Goal: Transaction & Acquisition: Obtain resource

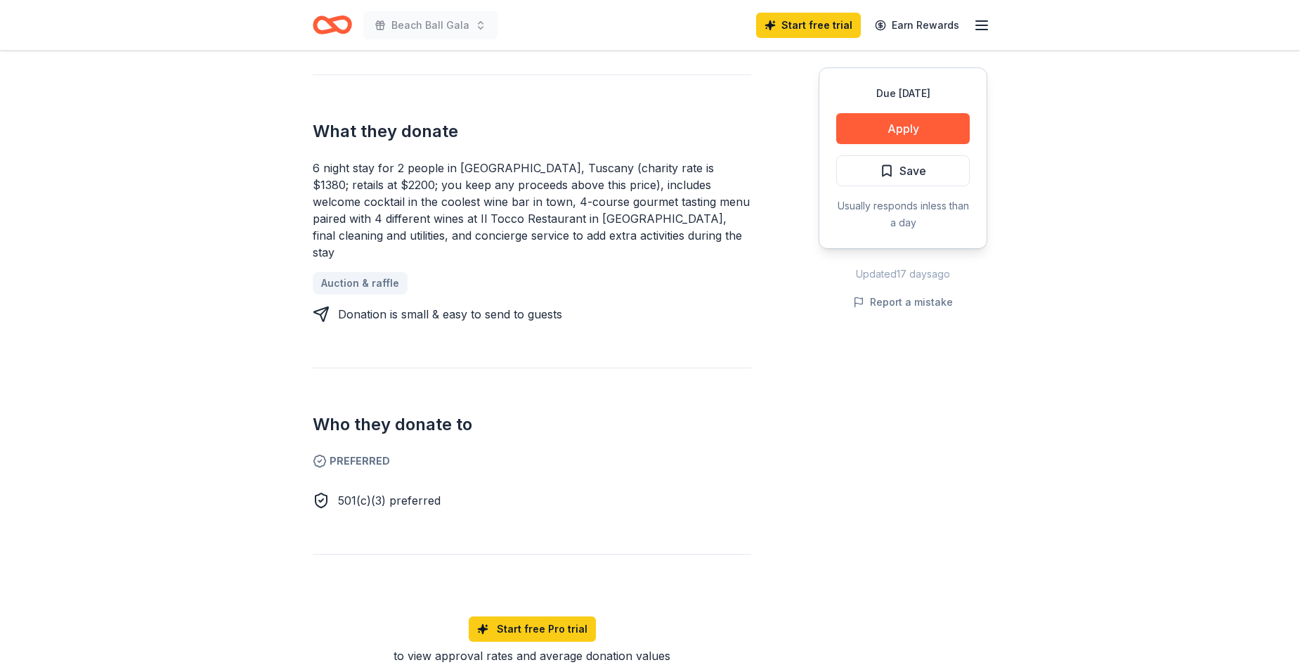
scroll to position [572, 0]
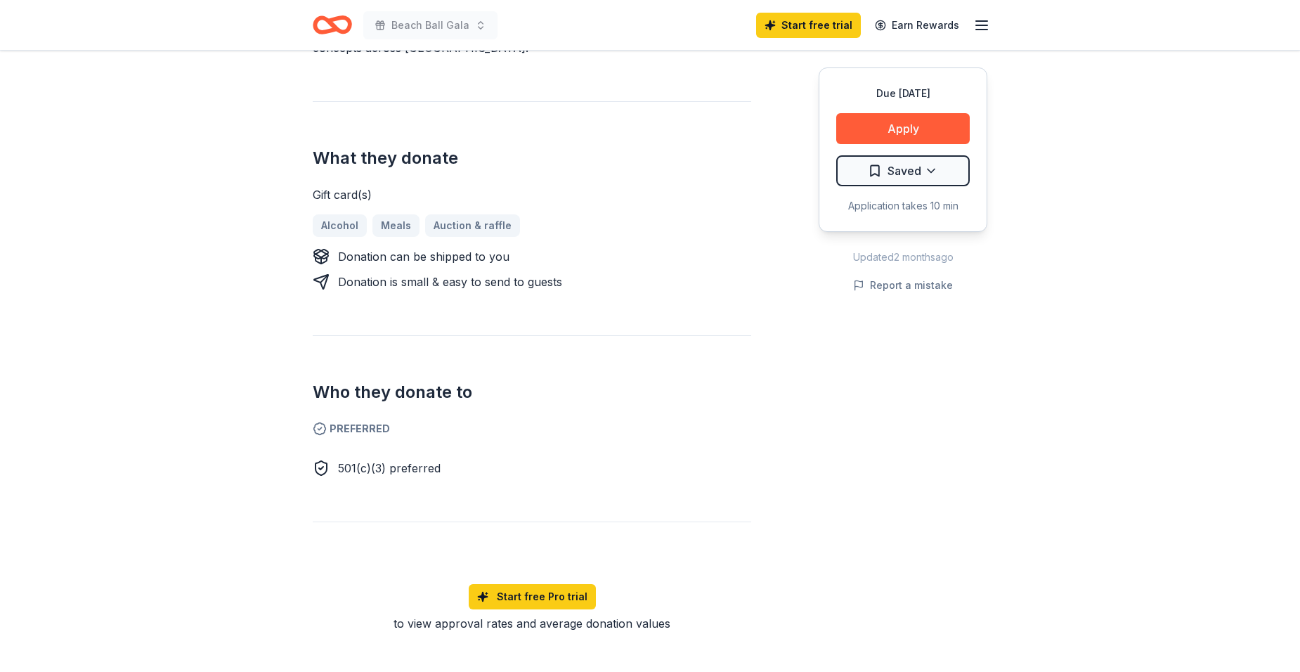
scroll to position [487, 0]
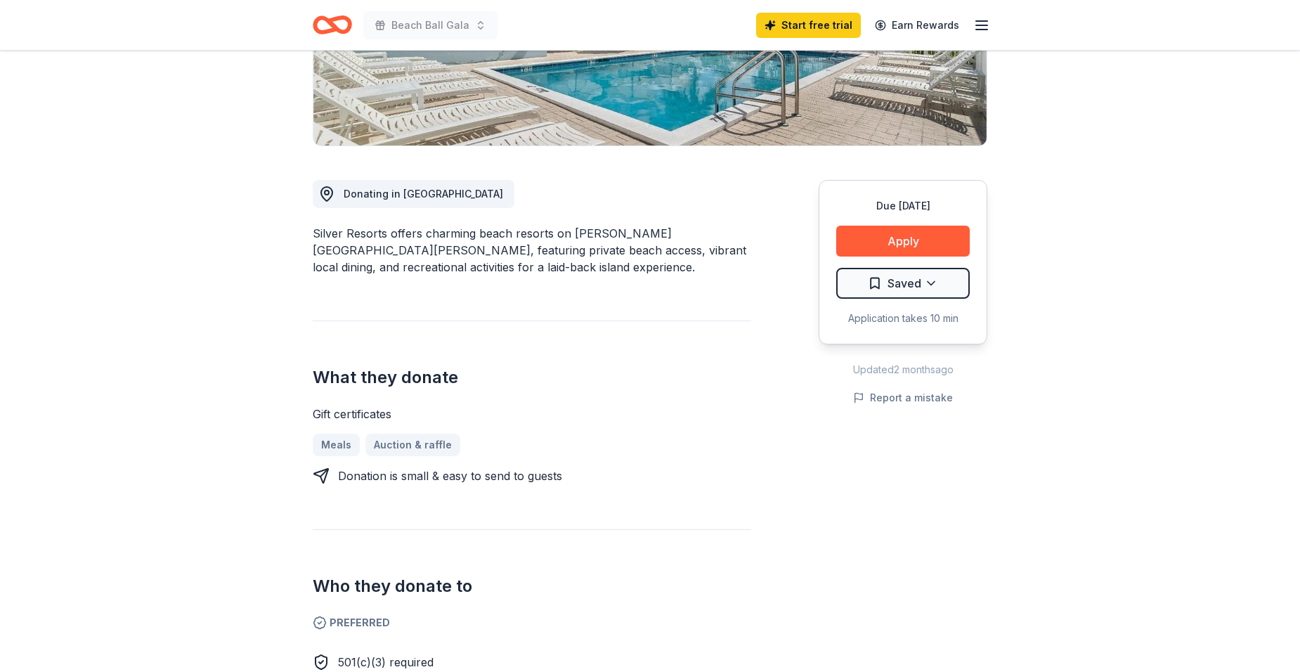
scroll to position [328, 0]
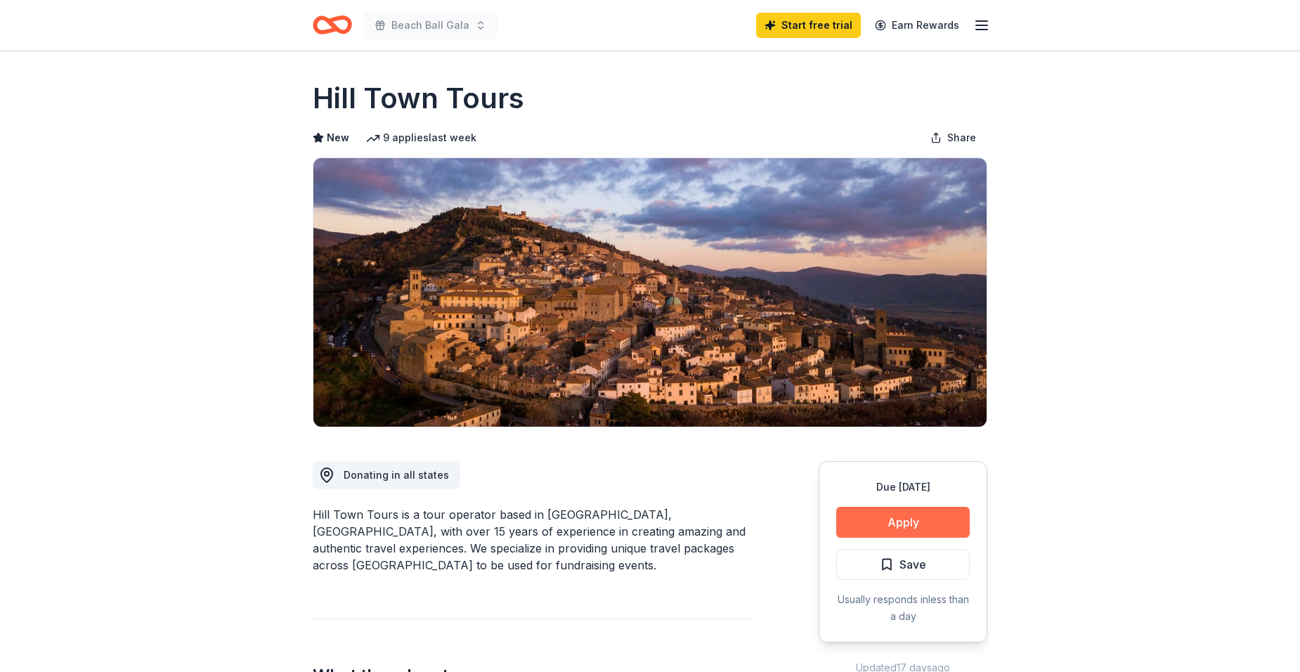
click at [926, 519] on button "Apply" at bounding box center [903, 522] width 134 height 31
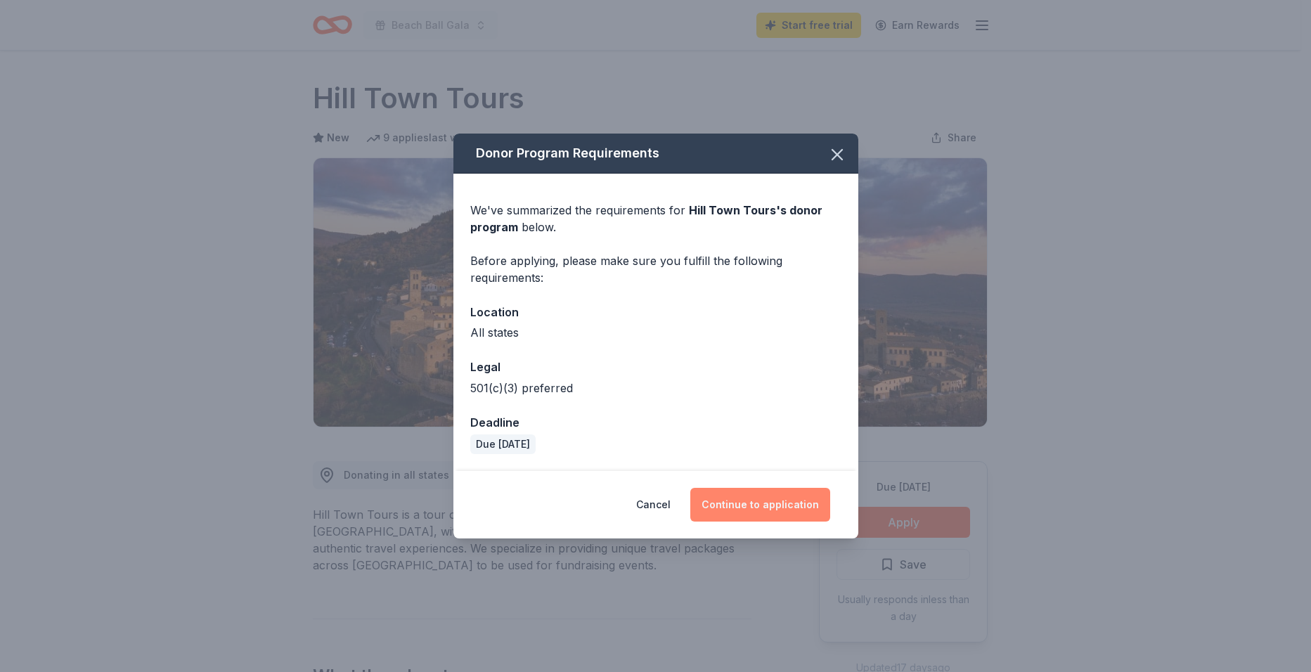
click at [777, 500] on button "Continue to application" at bounding box center [760, 505] width 140 height 34
